Goal: Navigation & Orientation: Find specific page/section

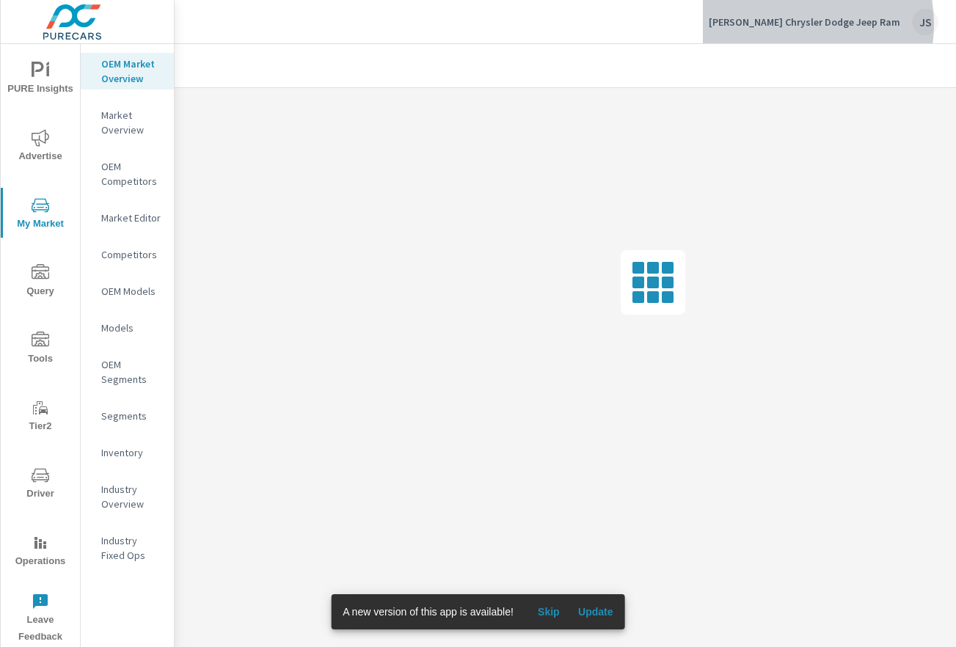
click at [800, 24] on p "[PERSON_NAME] Chrysler Dodge Jeep Ram" at bounding box center [805, 21] width 192 height 13
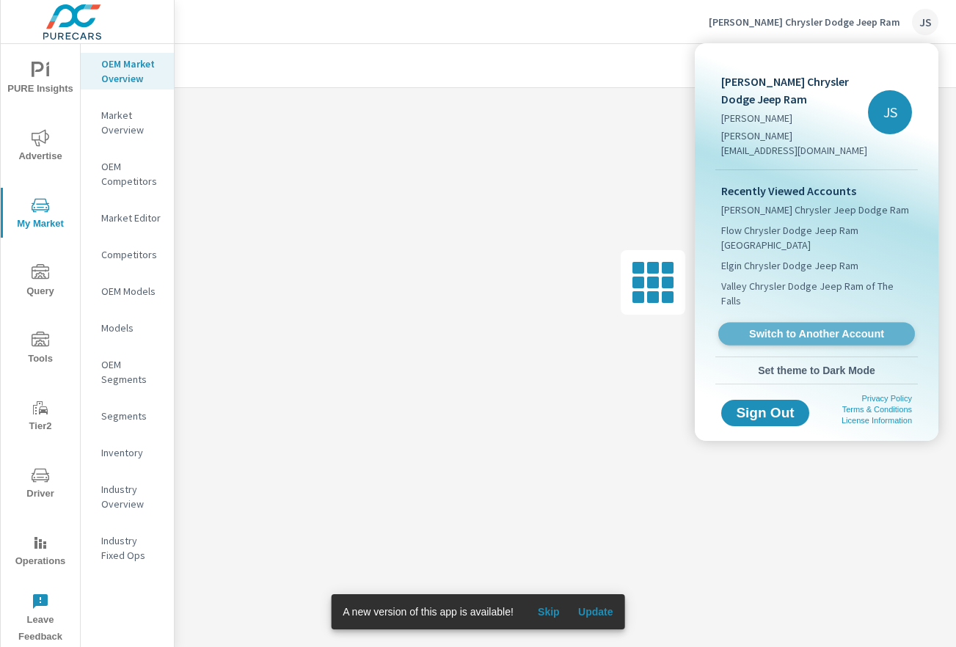
click at [818, 327] on span "Switch to Another Account" at bounding box center [817, 334] width 180 height 14
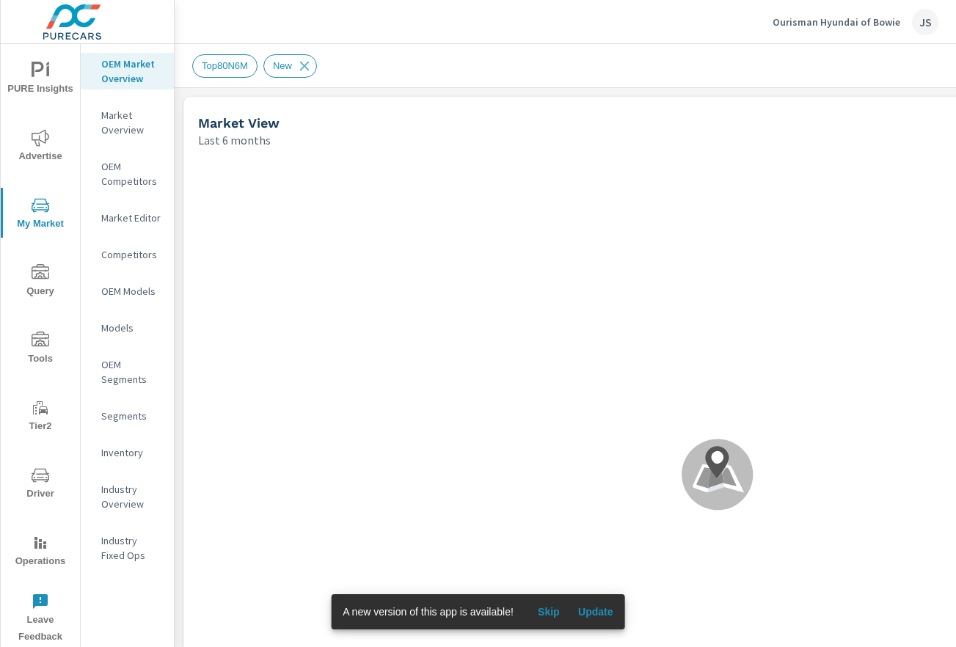
click at [240, 69] on span "Top80N6M" at bounding box center [225, 65] width 64 height 11
click at [130, 120] on p "Market Overview" at bounding box center [131, 122] width 61 height 29
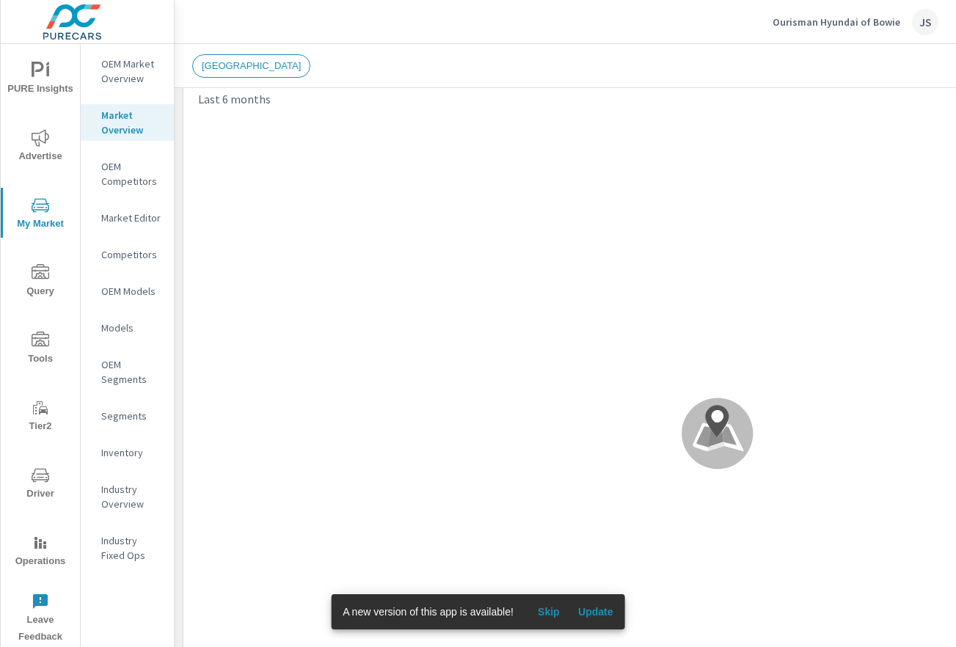
scroll to position [111, 0]
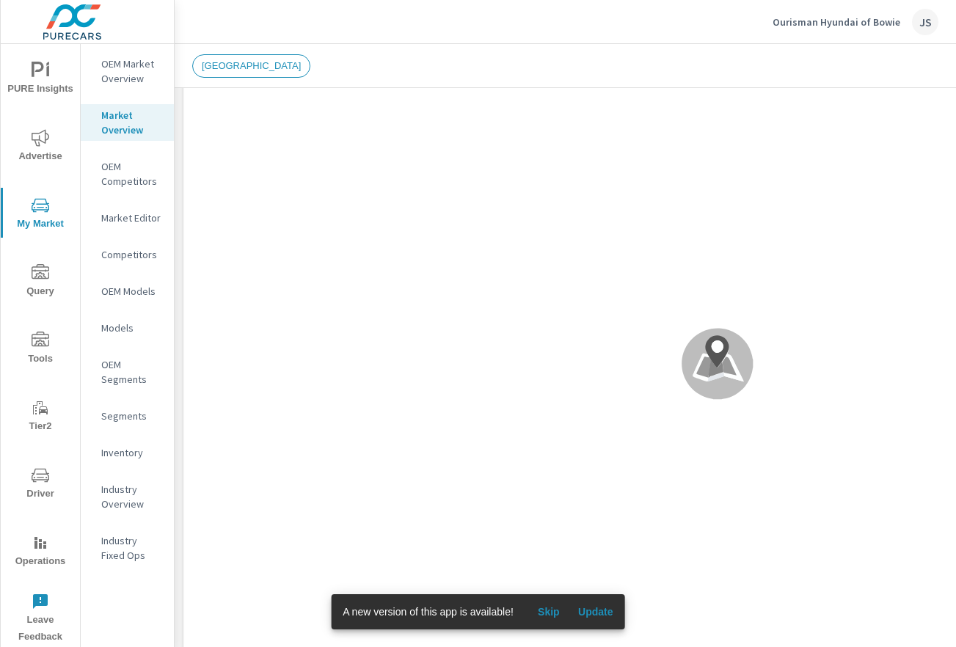
click at [721, 381] on icon at bounding box center [717, 363] width 71 height 71
click at [587, 611] on span "Update" at bounding box center [595, 612] width 35 height 13
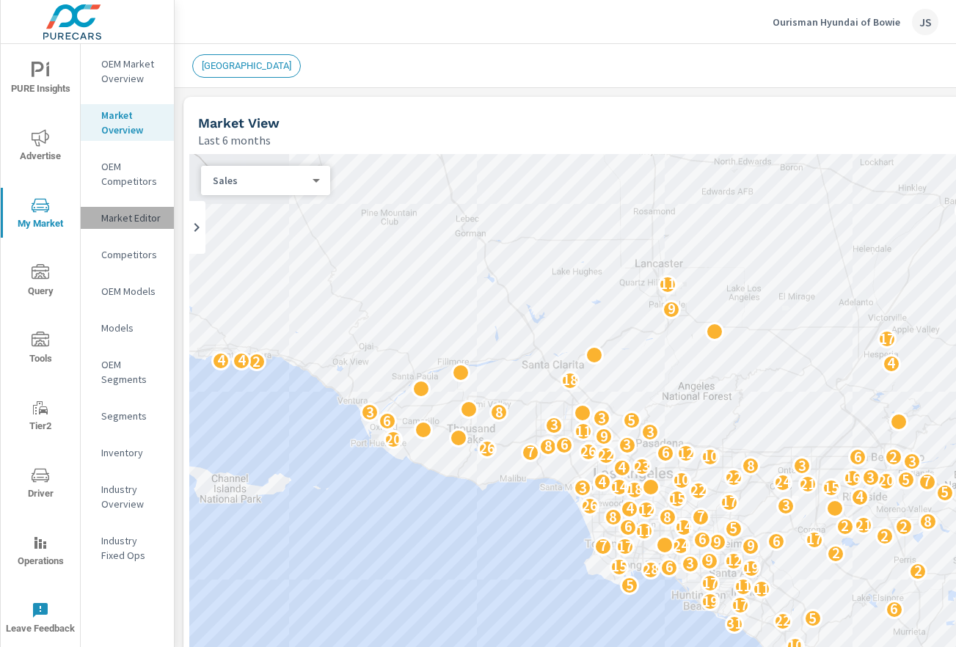
click at [136, 216] on p "Market Editor" at bounding box center [131, 218] width 61 height 15
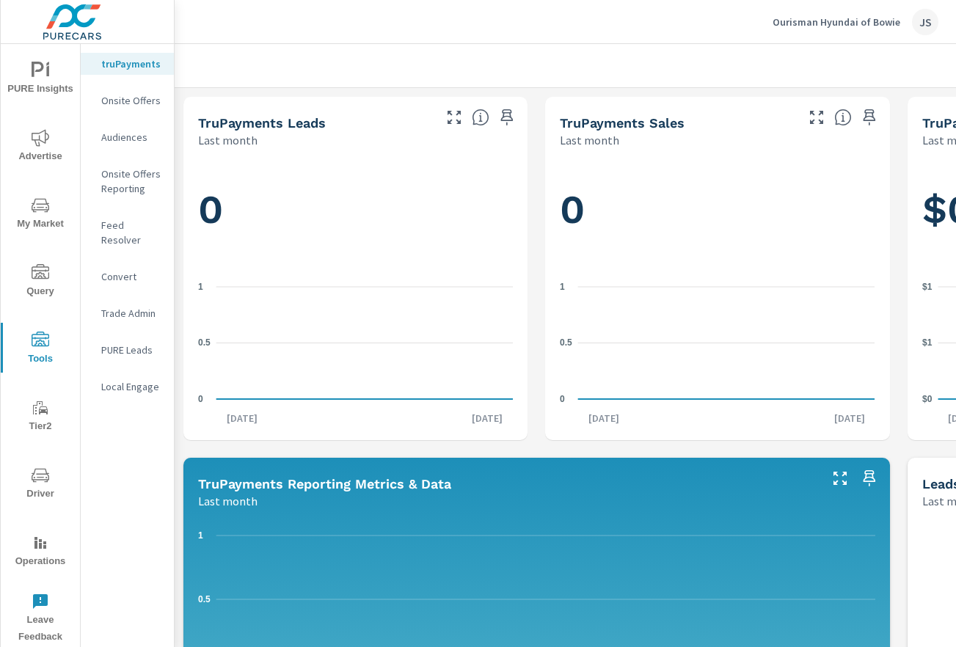
click at [884, 371] on div "0 0 0.5 [DATE] 1st [DATE]" at bounding box center [717, 294] width 332 height 280
click at [879, 175] on div "0 0 0.5 [DATE] 1st [DATE]" at bounding box center [717, 294] width 332 height 280
